Goal: Task Accomplishment & Management: Use online tool/utility

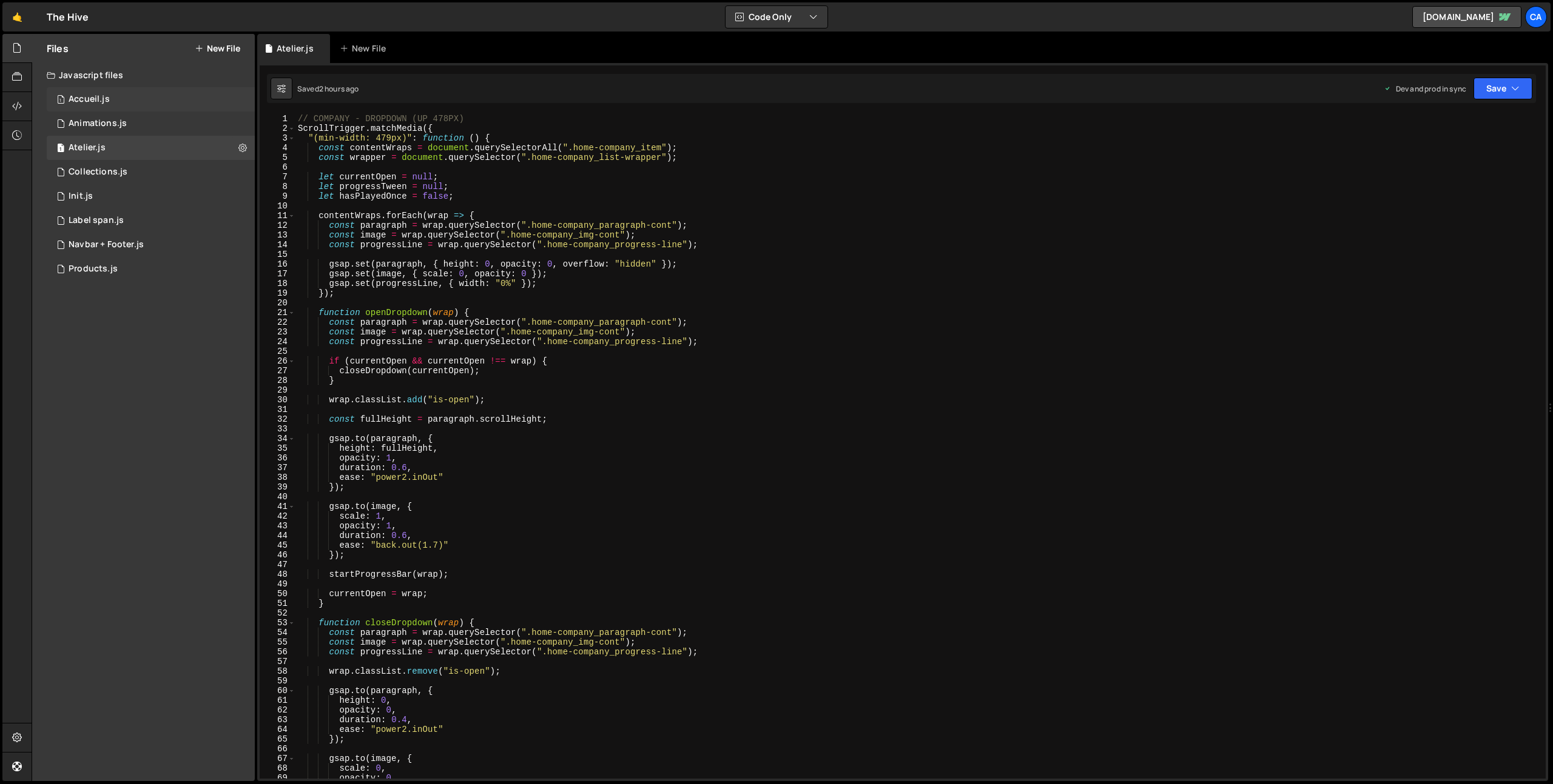
click at [127, 99] on div "1 Accueil.js 0" at bounding box center [151, 100] width 208 height 24
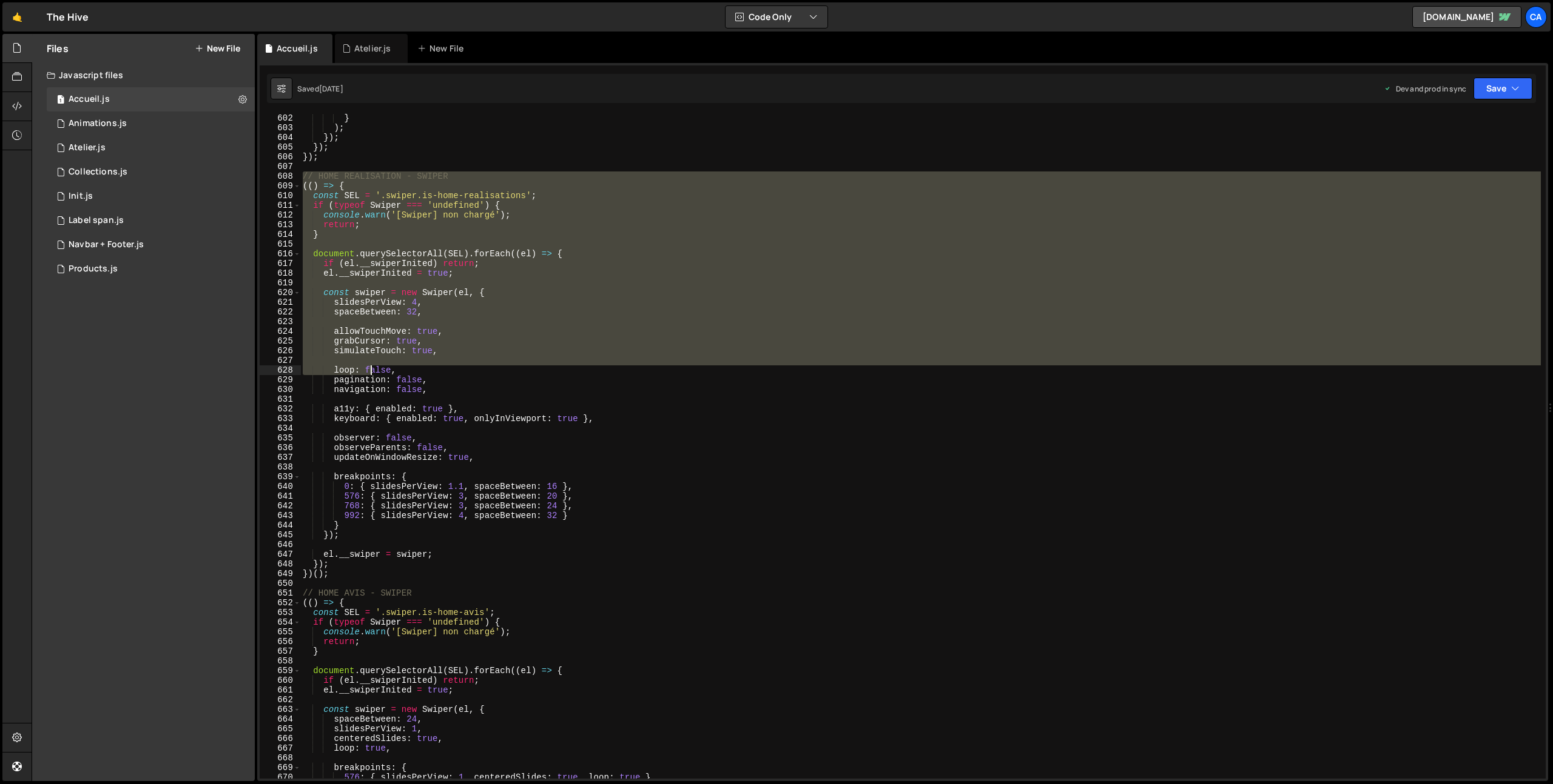
scroll to position [5854, 0]
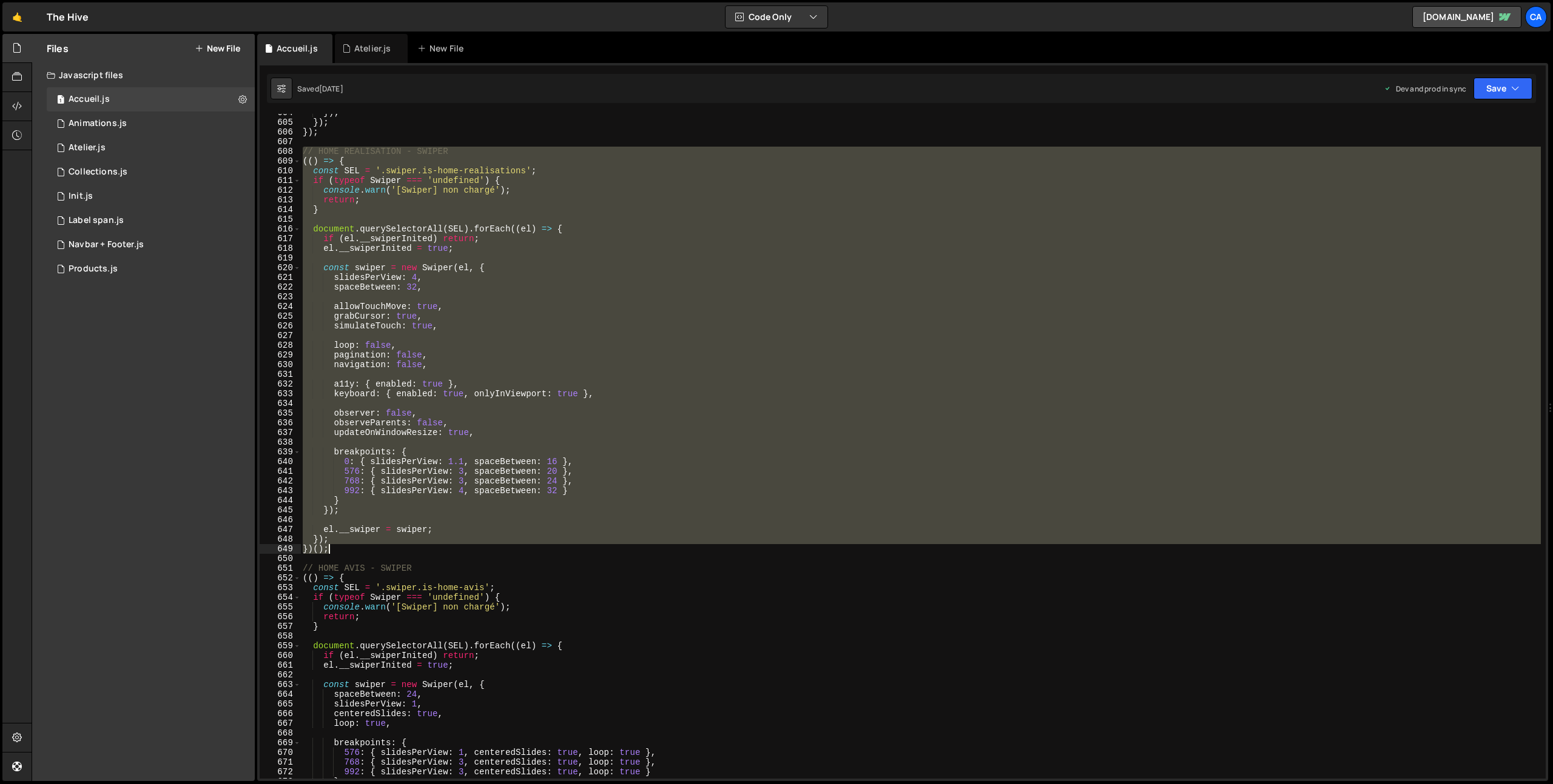
drag, startPoint x: 305, startPoint y: 321, endPoint x: 352, endPoint y: 546, distance: 229.9
click at [352, 546] on div "}) ; }) ; }) ; // HOME REALISATION - SWIPER (( ) => { const SEL = '.swiper.is-h…" at bounding box center [920, 450] width 1241 height 684
type textarea "}); })();"
click at [357, 51] on div "Atelier.js" at bounding box center [372, 48] width 37 height 12
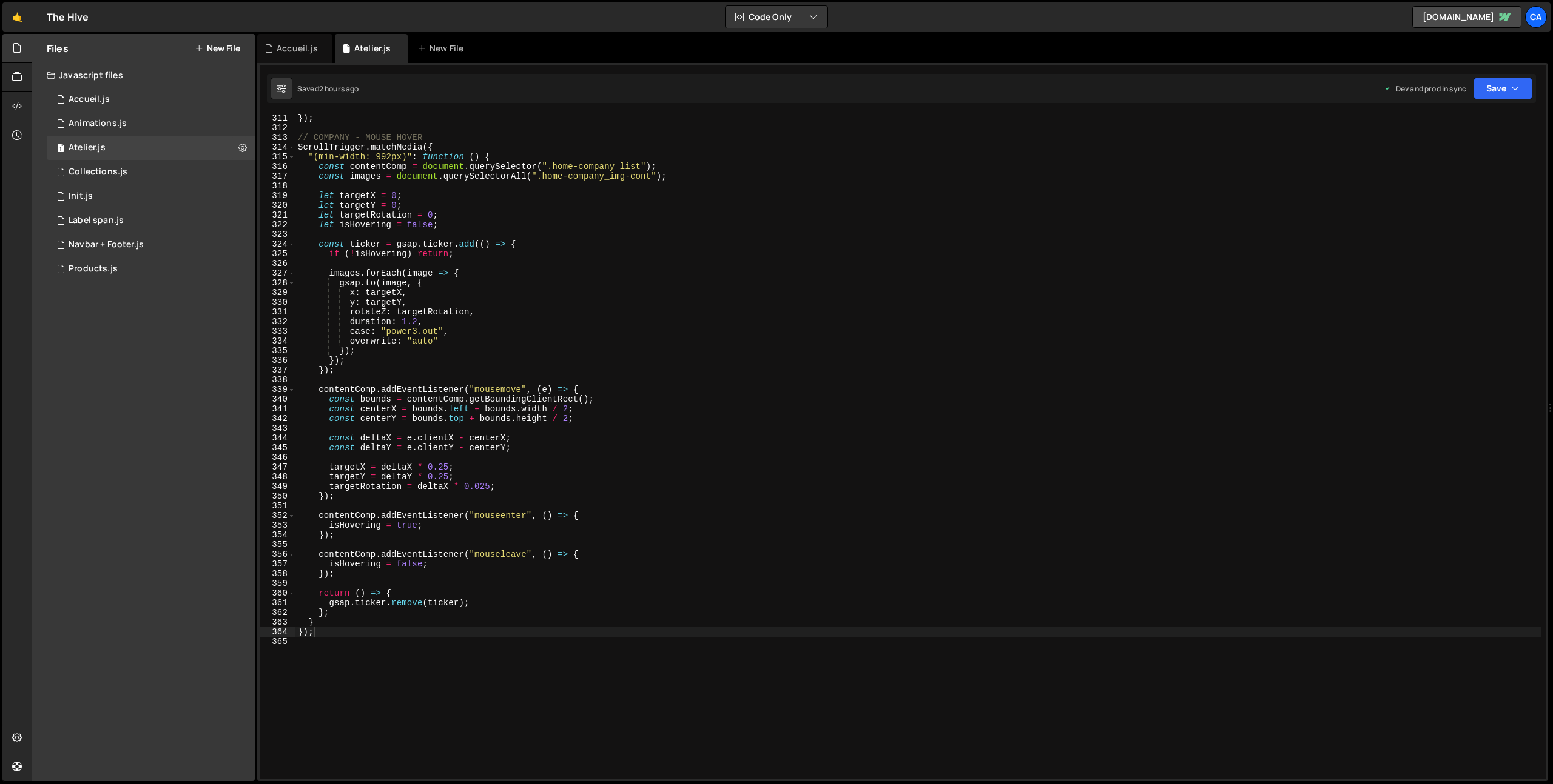
scroll to position [3203, 0]
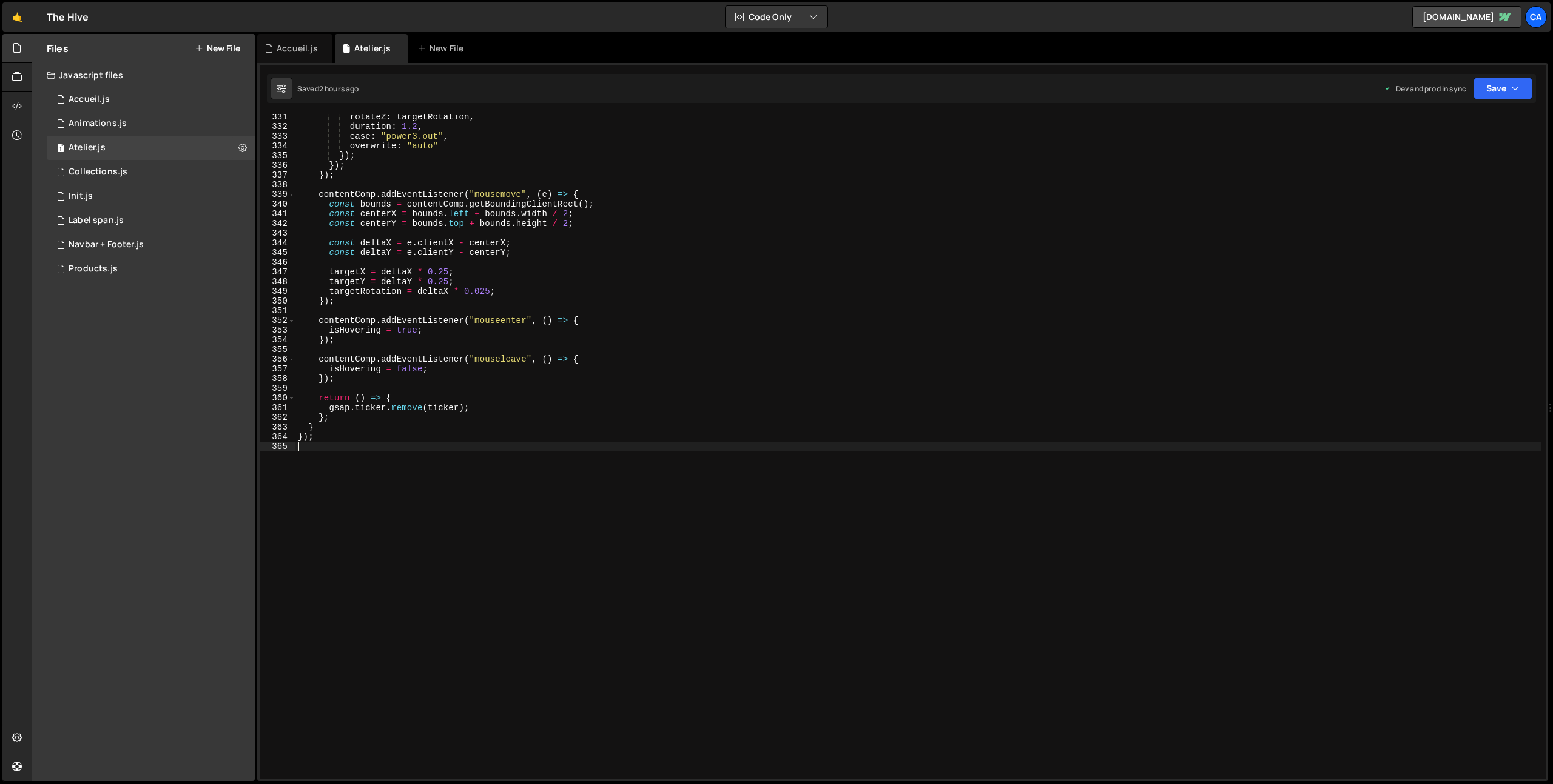
click at [400, 531] on div "rotateZ : targetRotation , duration : 1.2 , ease : "power3.out" , overwrite : "…" at bounding box center [918, 454] width 1245 height 684
paste textarea "})();"
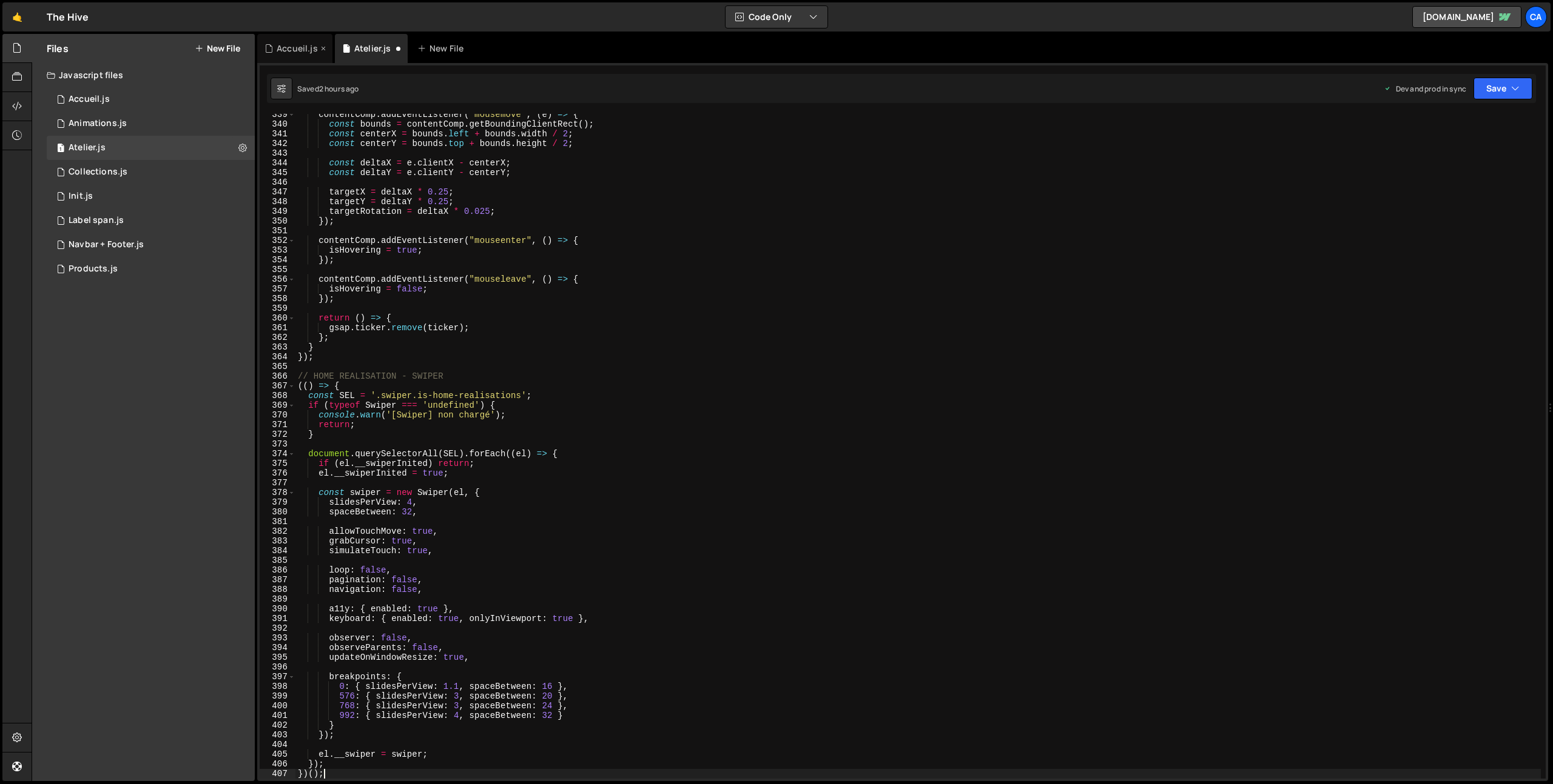
type textarea "})();"
click at [293, 40] on div "Accueil.js" at bounding box center [294, 48] width 75 height 29
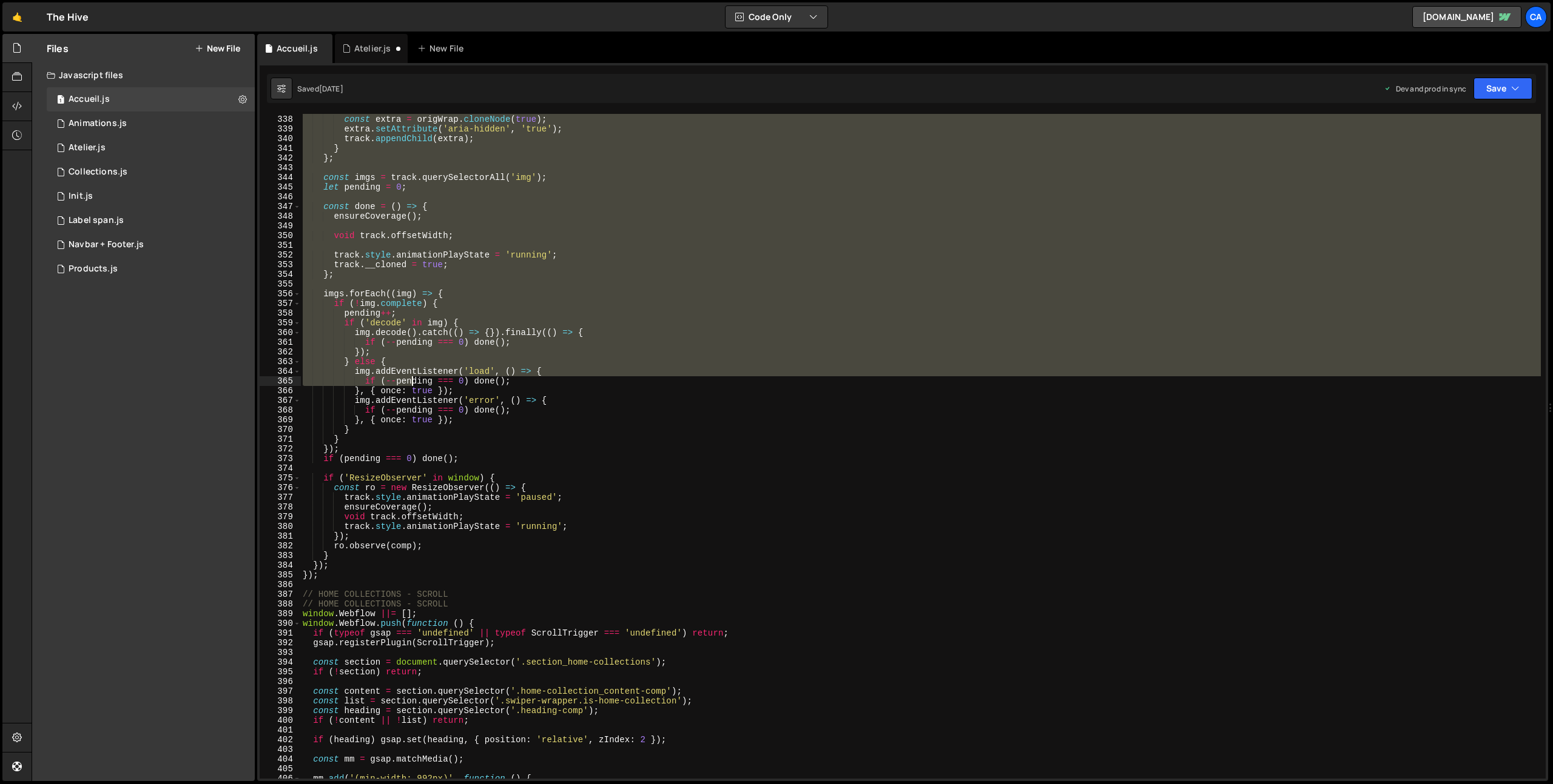
scroll to position [3268, 0]
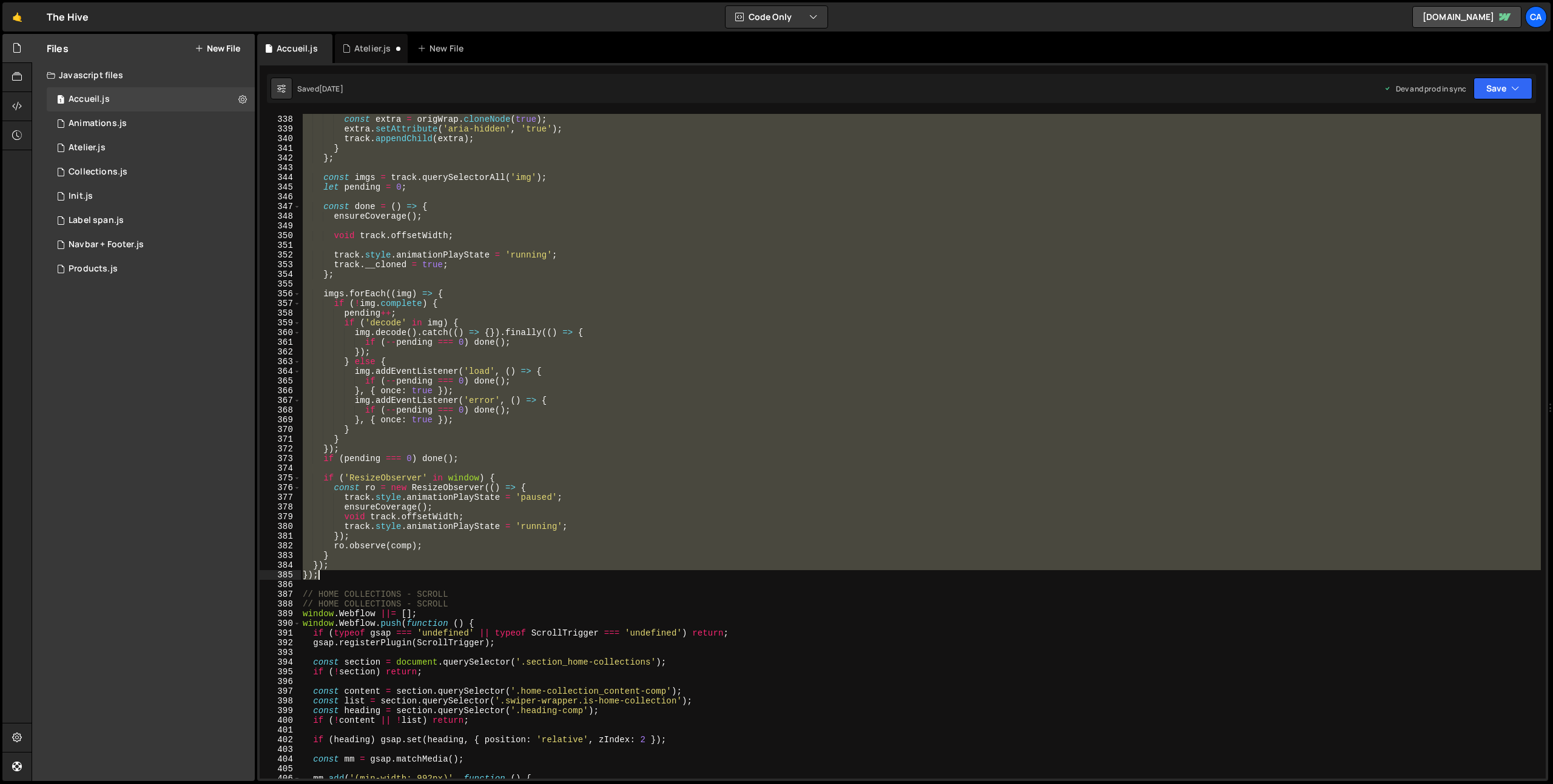
drag, startPoint x: 314, startPoint y: 329, endPoint x: 388, endPoint y: 576, distance: 257.8
click at [388, 576] on div "while ( track . scrollWidth < need ) { const extra = origWrap . cloneNode ( tru…" at bounding box center [920, 447] width 1241 height 684
type textarea "}); });"
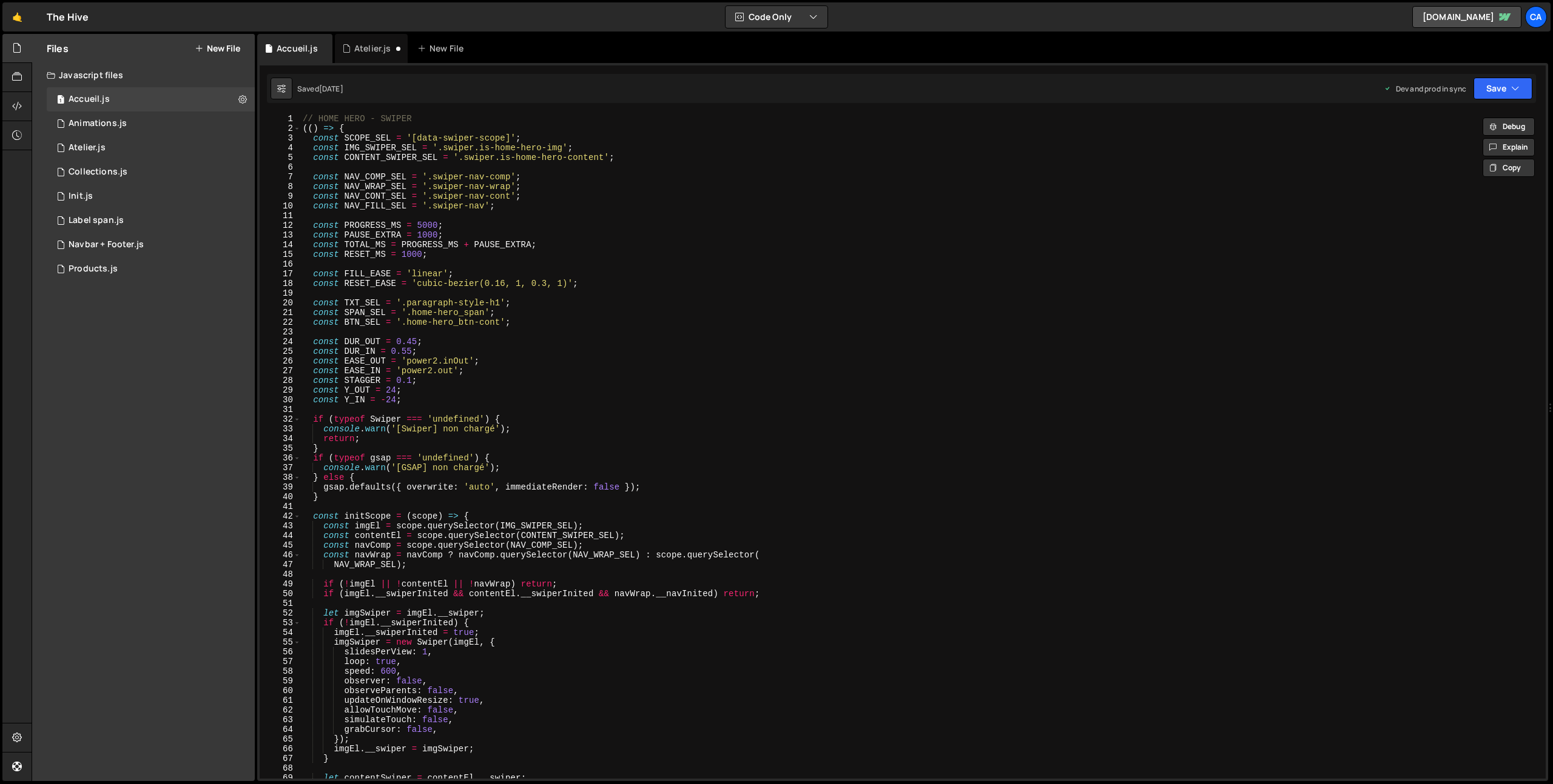
scroll to position [0, 0]
click at [373, 40] on div "Atelier.js" at bounding box center [371, 48] width 72 height 29
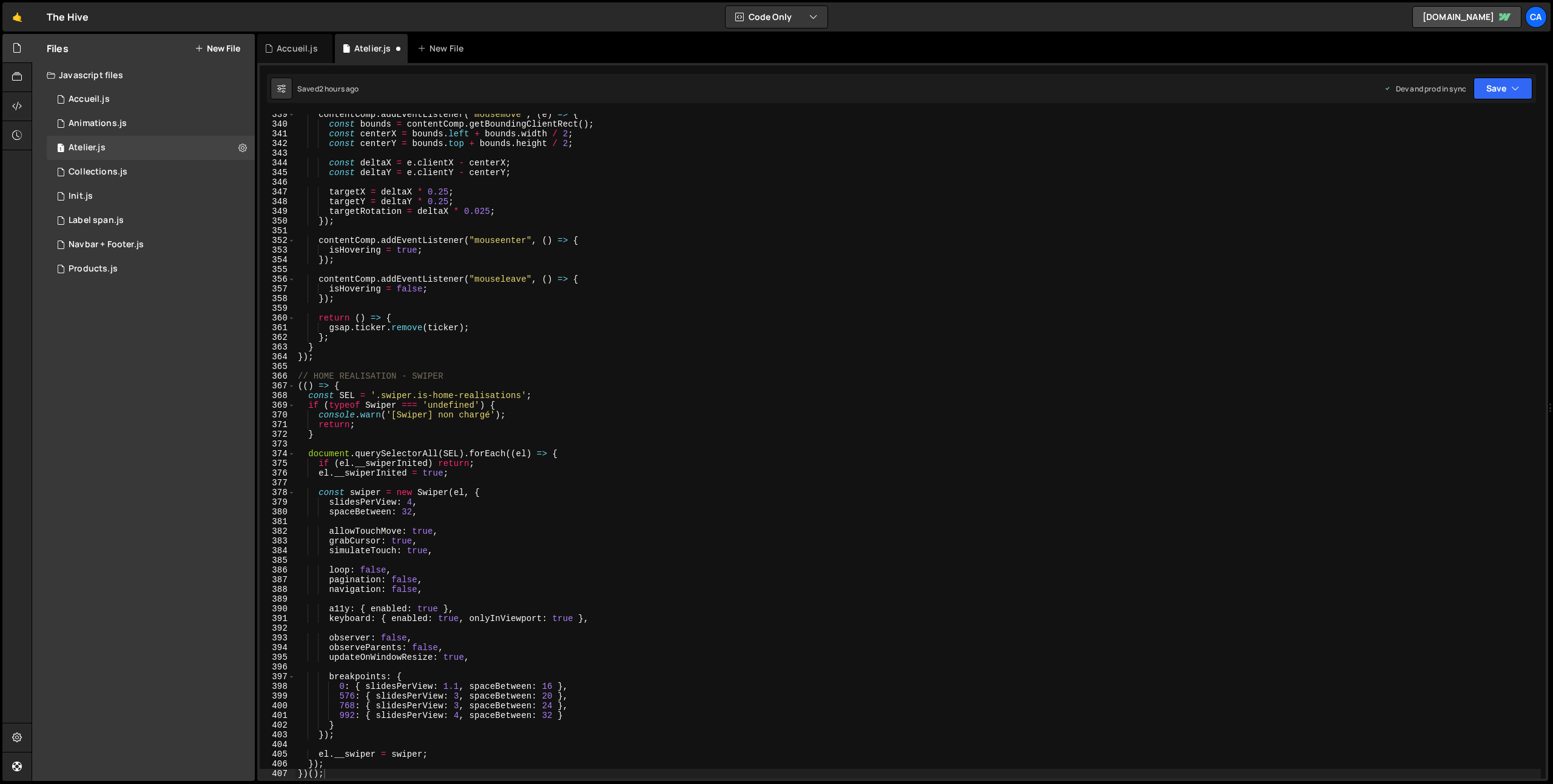
scroll to position [3610, 0]
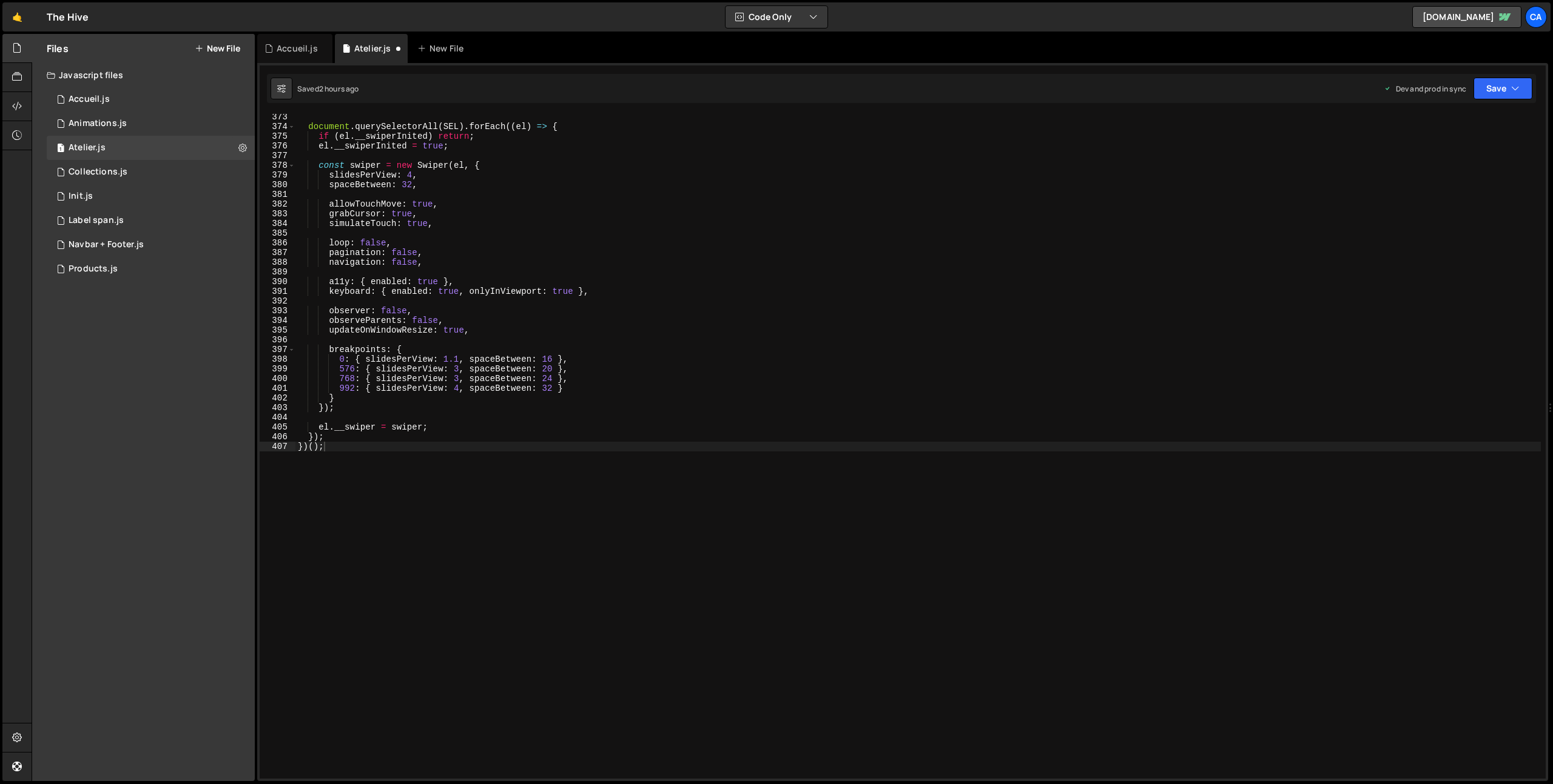
click at [465, 545] on div "document . querySelectorAll ( SEL ) . forEach (( el ) => { if ( el . __swiperIn…" at bounding box center [918, 454] width 1245 height 684
paste textarea "});"
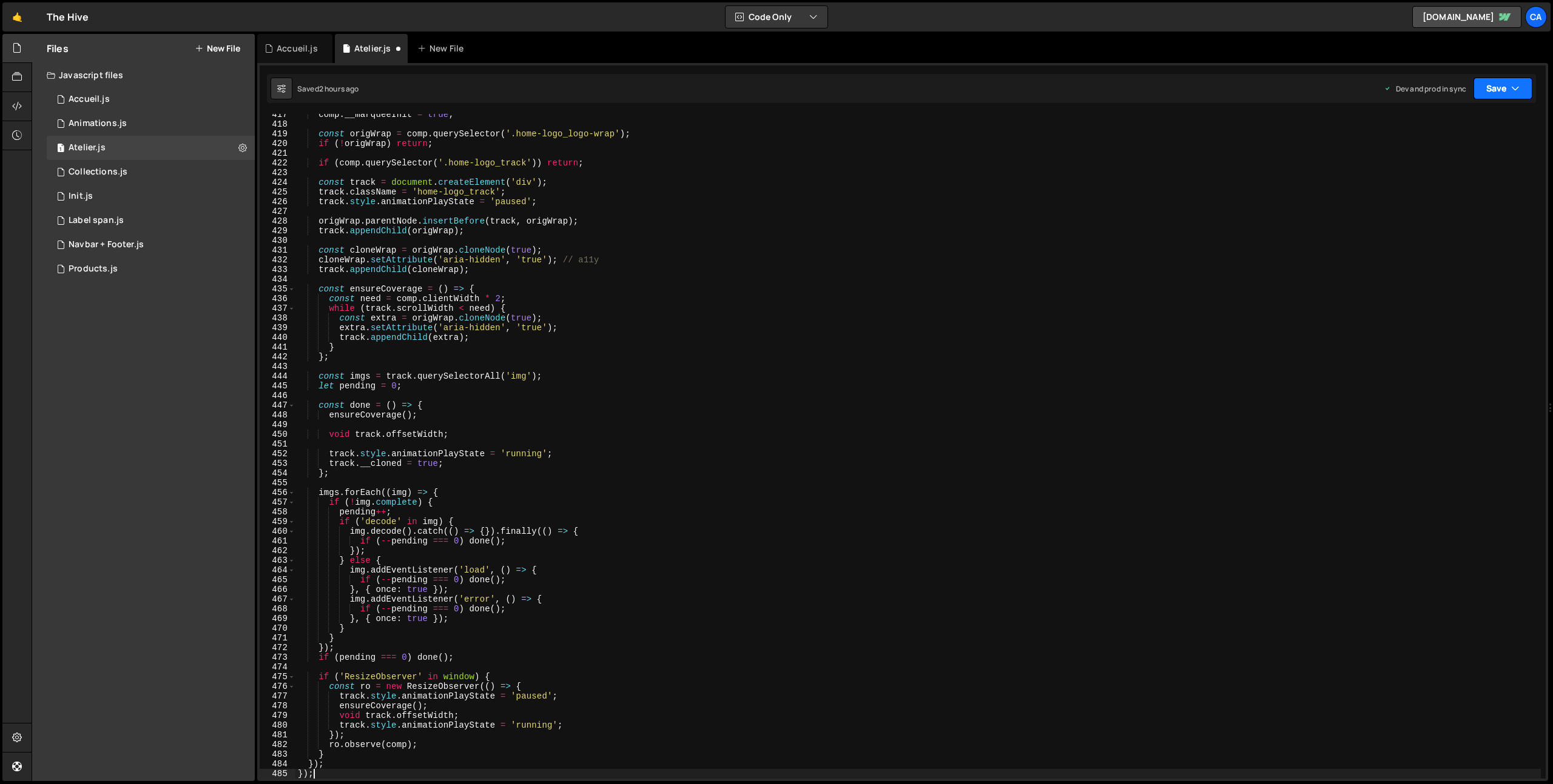
type textarea "});"
click at [1507, 89] on button "Save" at bounding box center [1502, 88] width 59 height 22
click at [1447, 172] on div "2 hours ago" at bounding box center [1439, 170] width 40 height 10
